Goal: Check status: Check status

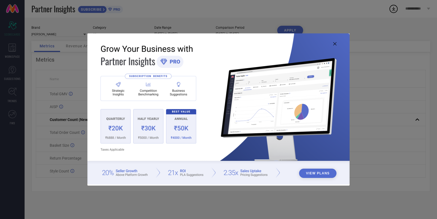
click at [335, 44] on icon at bounding box center [334, 43] width 3 height 3
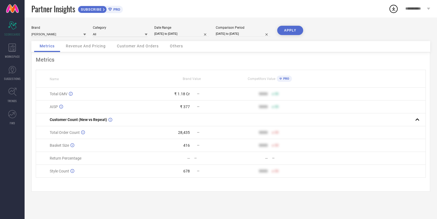
click at [190, 33] on input "[DATE] to [DATE]" at bounding box center [181, 34] width 55 height 6
select select "8"
select select "2025"
select select "9"
select select "2025"
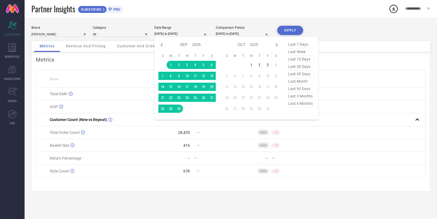
click at [102, 105] on div "AISP" at bounding box center [101, 106] width 103 height 4
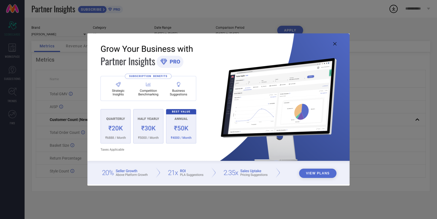
click at [337, 44] on img at bounding box center [218, 108] width 262 height 151
click at [335, 44] on icon at bounding box center [334, 43] width 3 height 3
